Goal: Information Seeking & Learning: Find specific page/section

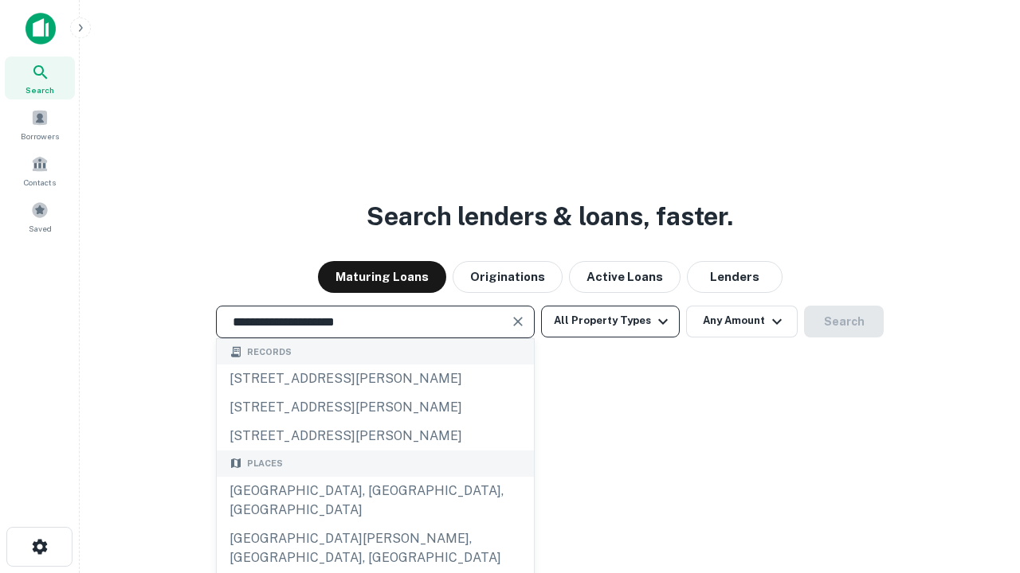
click at [374, 525] on div "[GEOGRAPHIC_DATA], [GEOGRAPHIC_DATA], [GEOGRAPHIC_DATA]" at bounding box center [375, 501] width 317 height 48
click at [610, 321] on button "All Property Types" at bounding box center [610, 322] width 139 height 32
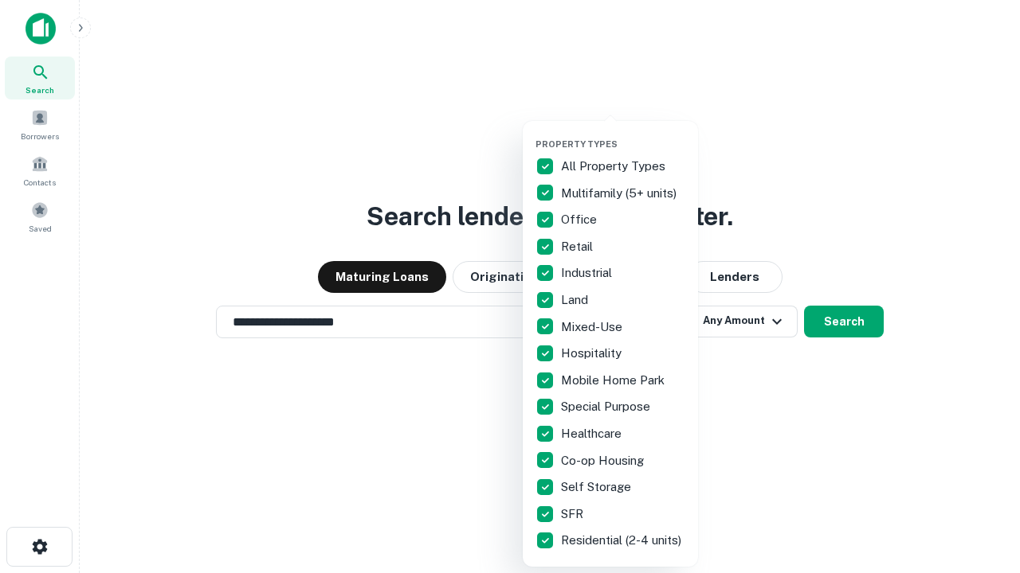
type input "**********"
click at [623, 134] on button "button" at bounding box center [622, 134] width 175 height 1
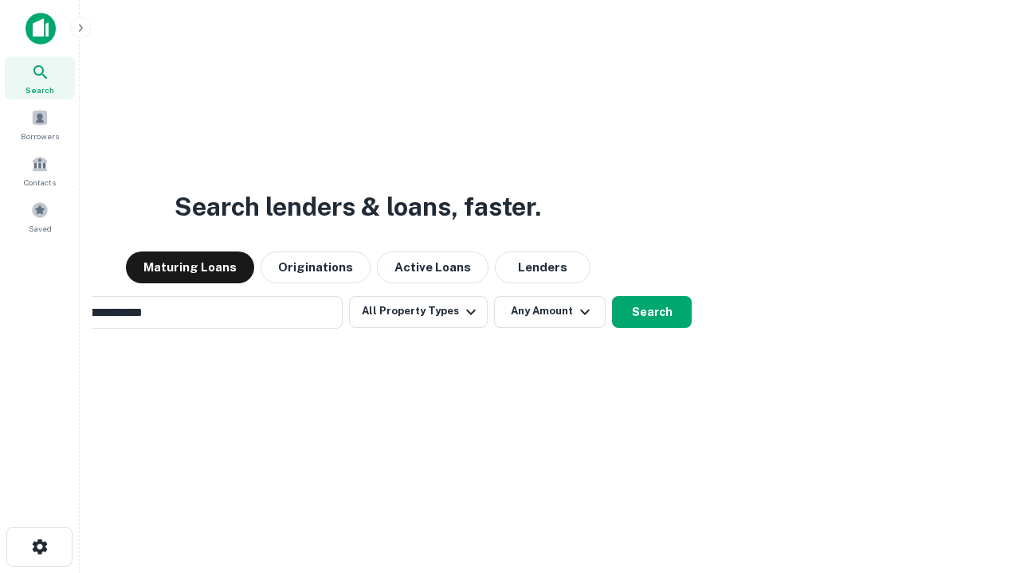
scroll to position [25, 0]
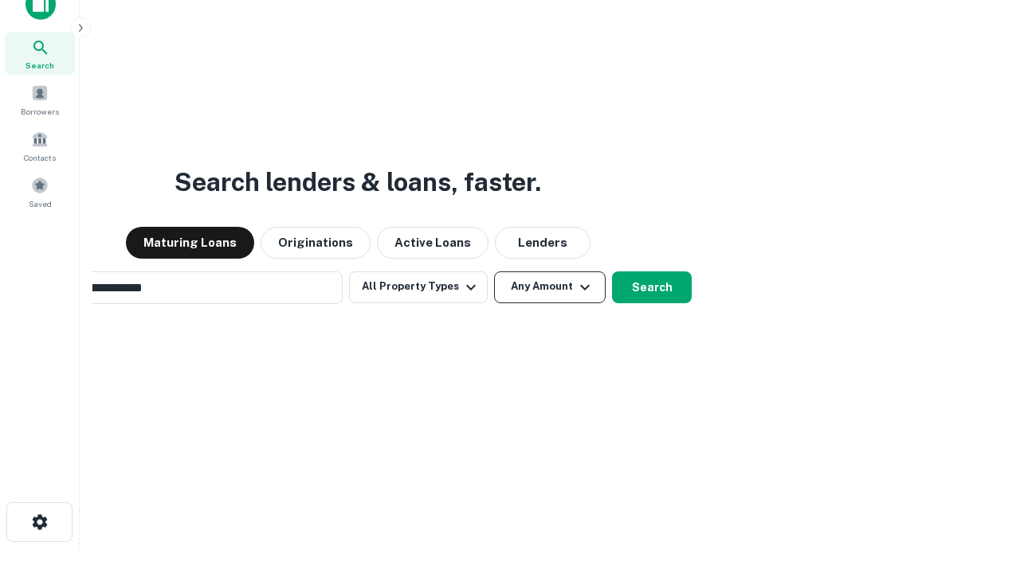
click at [494, 272] on button "Any Amount" at bounding box center [550, 288] width 112 height 32
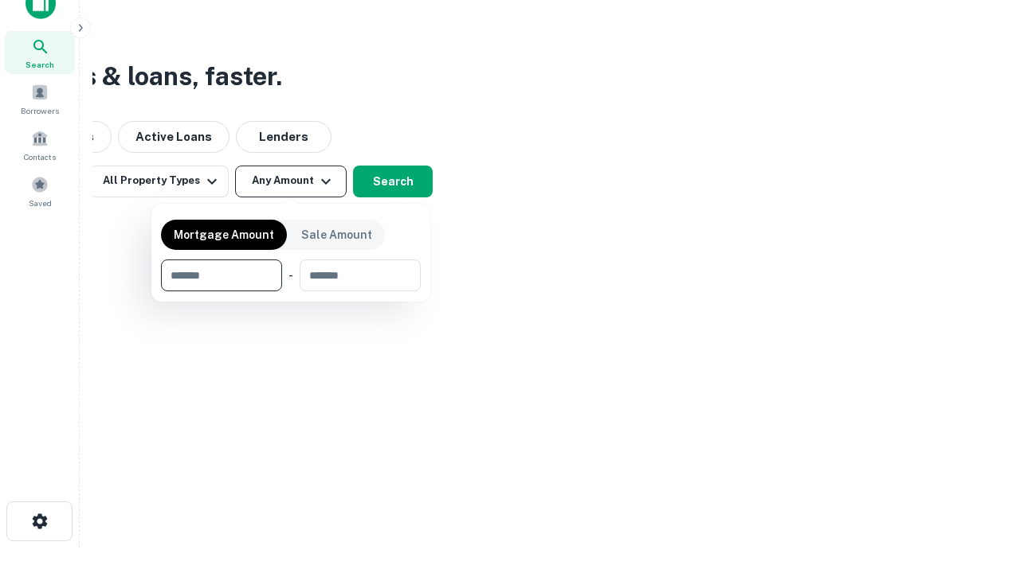
type input "*******"
click at [291, 292] on button "button" at bounding box center [291, 292] width 260 height 1
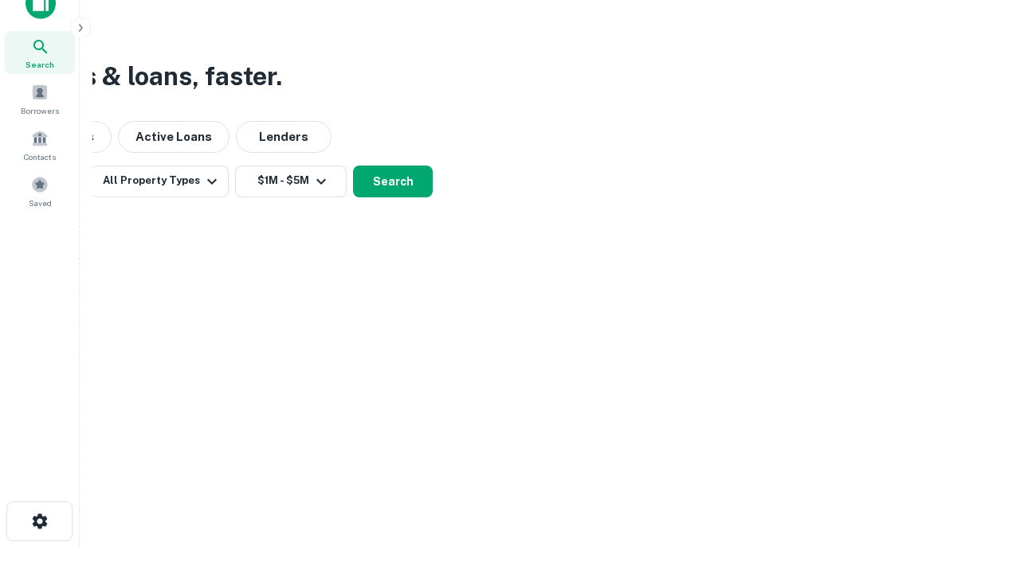
scroll to position [10, 294]
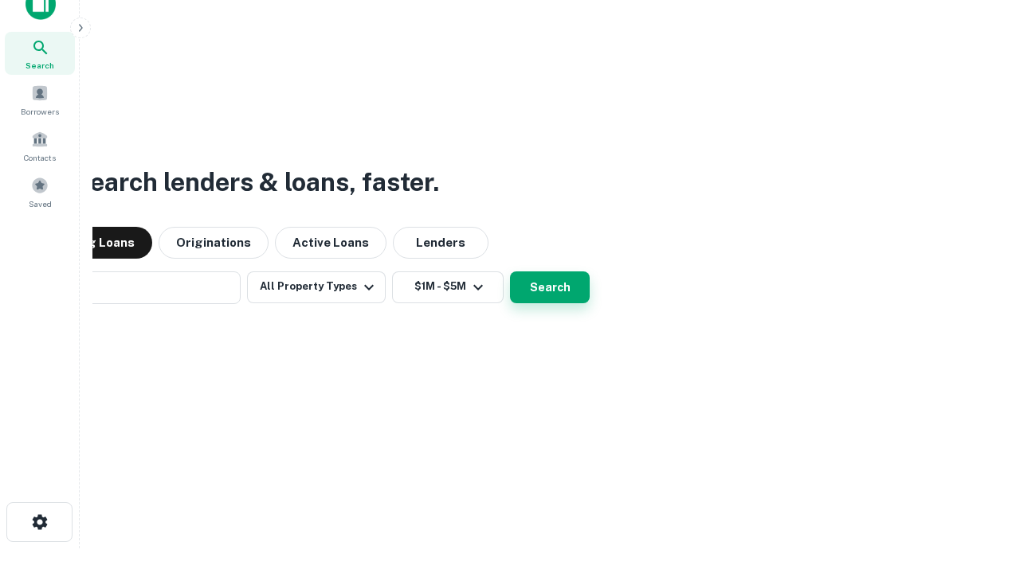
click at [510, 272] on button "Search" at bounding box center [550, 288] width 80 height 32
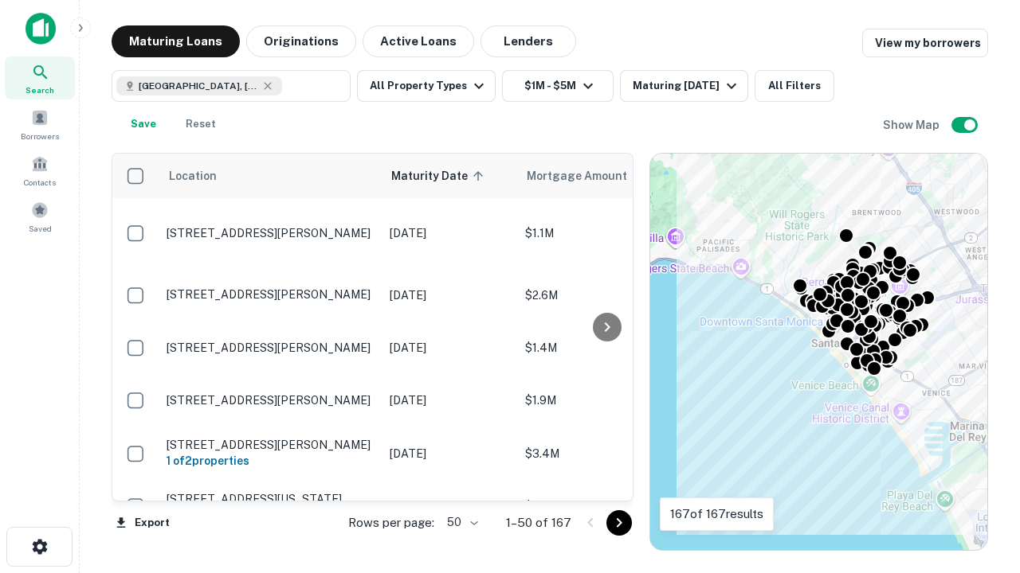
click at [460, 523] on body "Search Borrowers Contacts Saved Maturing Loans Originations Active Loans Lender…" at bounding box center [510, 286] width 1020 height 573
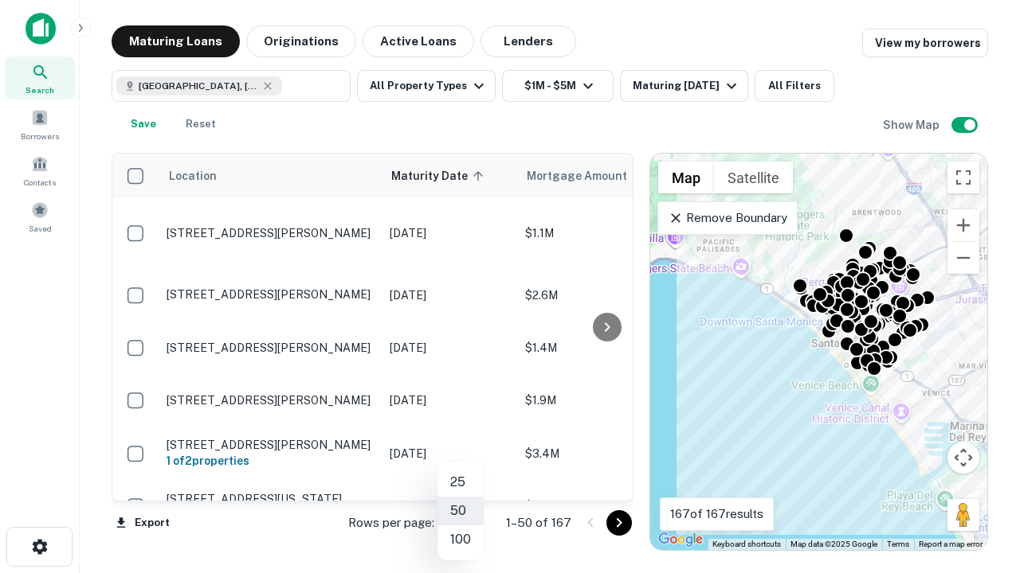
click at [460, 483] on li "25" at bounding box center [460, 482] width 46 height 29
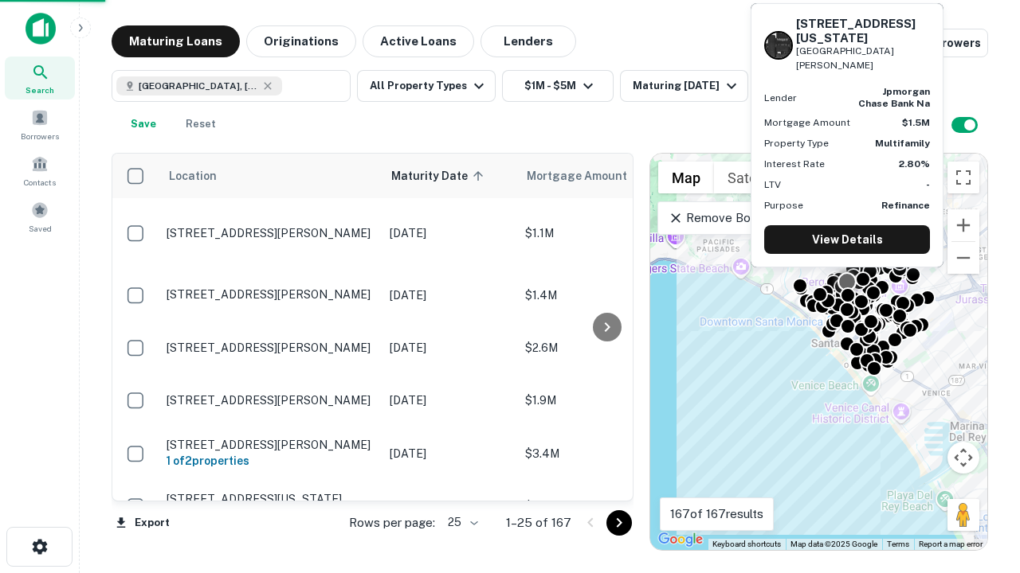
click at [618, 523] on icon "Go to next page" at bounding box center [618, 523] width 19 height 19
